Goal: Find specific page/section: Find specific page/section

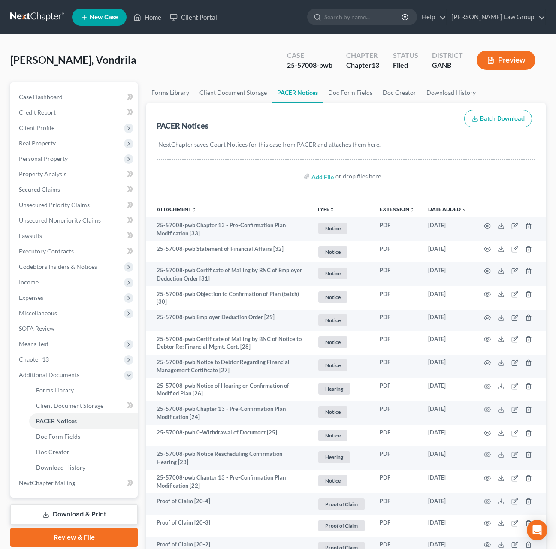
click at [386, 6] on nav "Home New Case Client Portal [PERSON_NAME] Law Group [EMAIL_ADDRESS][DOMAIN_NAME…" at bounding box center [278, 17] width 556 height 34
click at [394, 19] on input "search" at bounding box center [363, 17] width 78 height 16
type input "hunter"
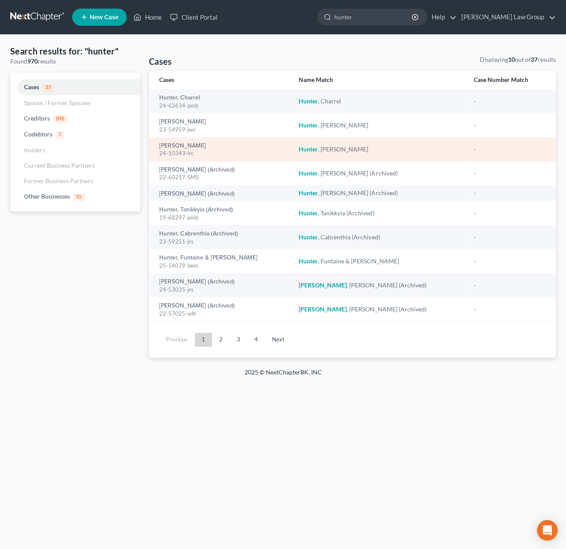
click at [171, 150] on div "24-10343-lrc" at bounding box center [222, 153] width 126 height 8
click at [170, 149] on link "[PERSON_NAME]" at bounding box center [182, 146] width 47 height 6
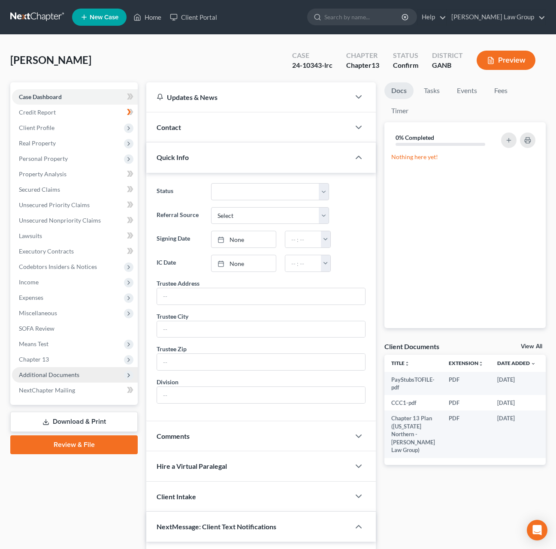
click at [80, 378] on span "Additional Documents" at bounding box center [75, 374] width 126 height 15
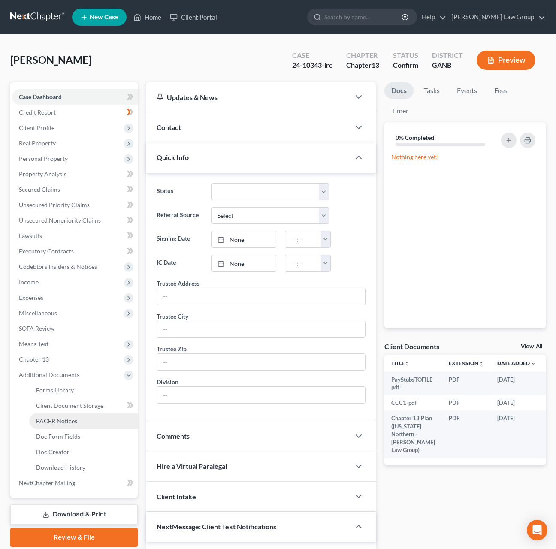
click at [85, 417] on link "PACER Notices" at bounding box center [83, 421] width 109 height 15
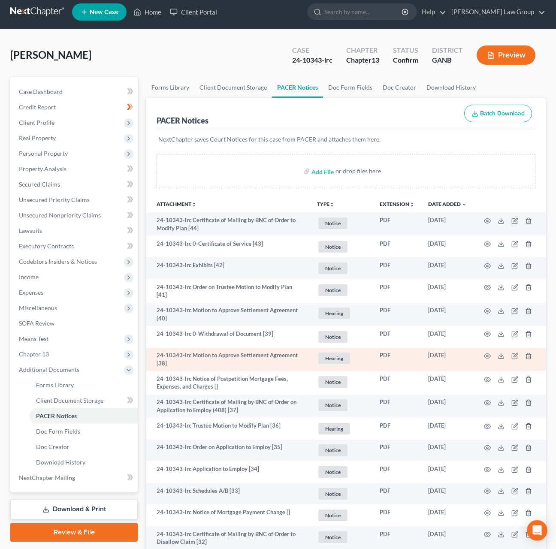
scroll to position [7, 0]
